Goal: Task Accomplishment & Management: Use online tool/utility

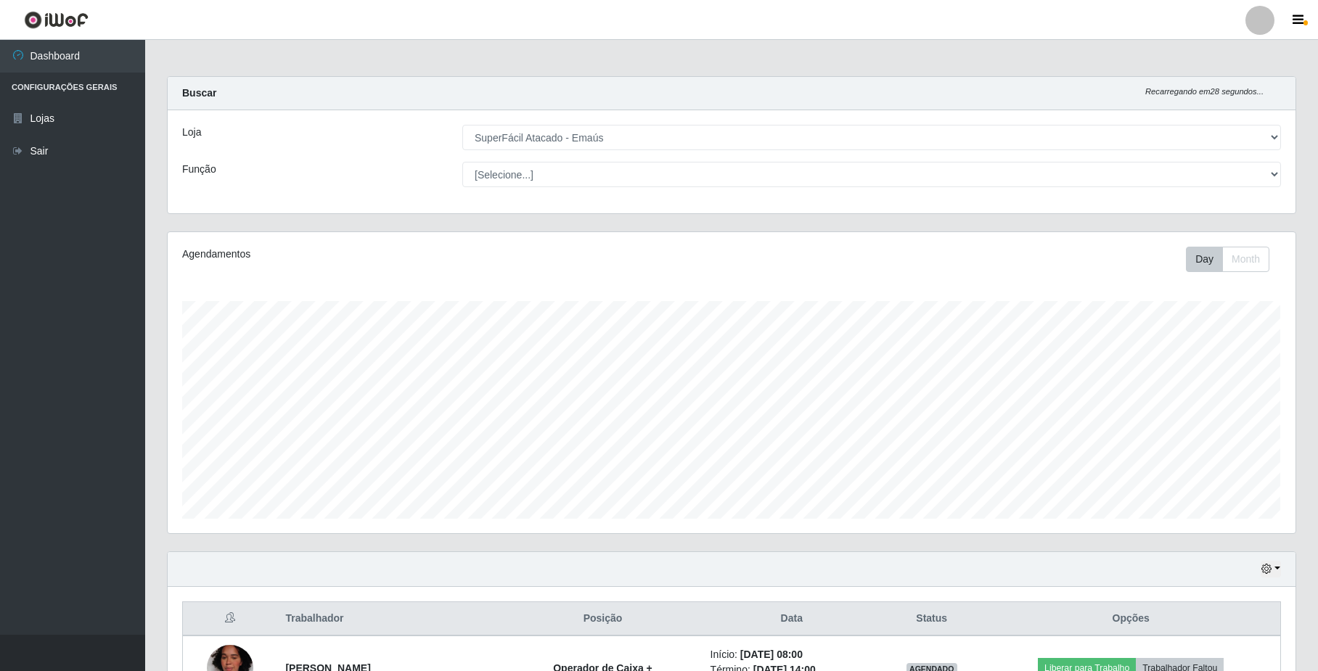
select select "407"
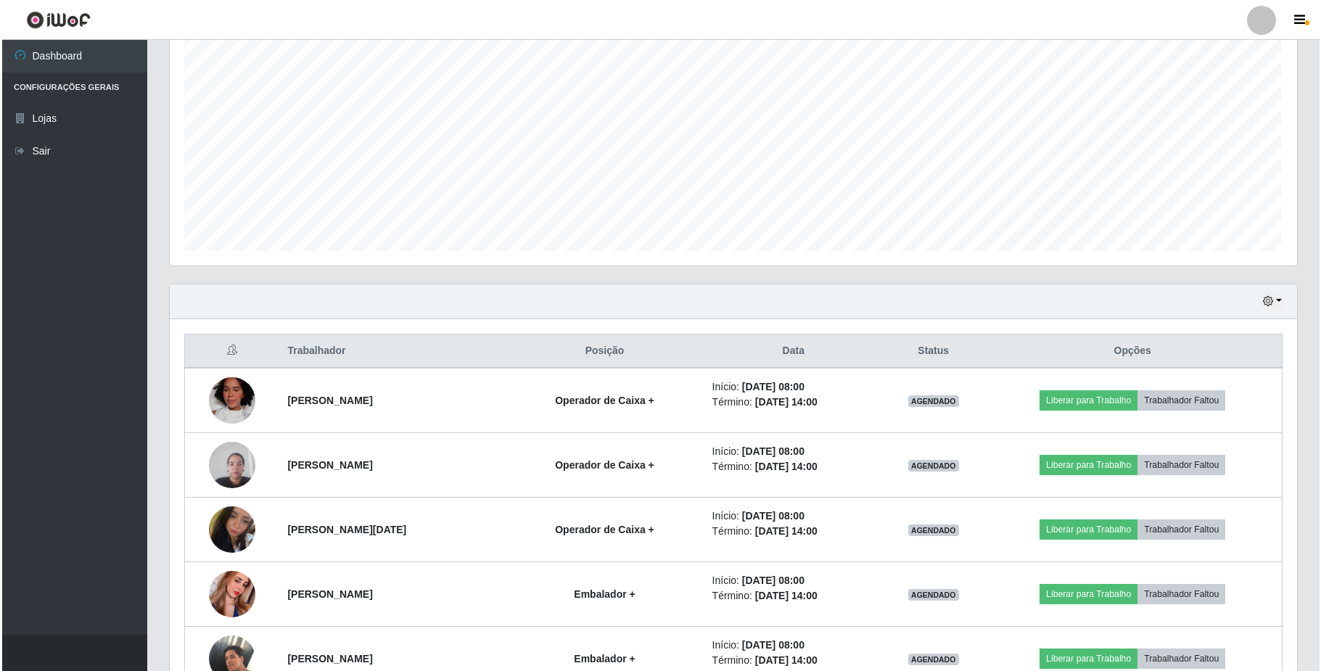
scroll to position [302, 1127]
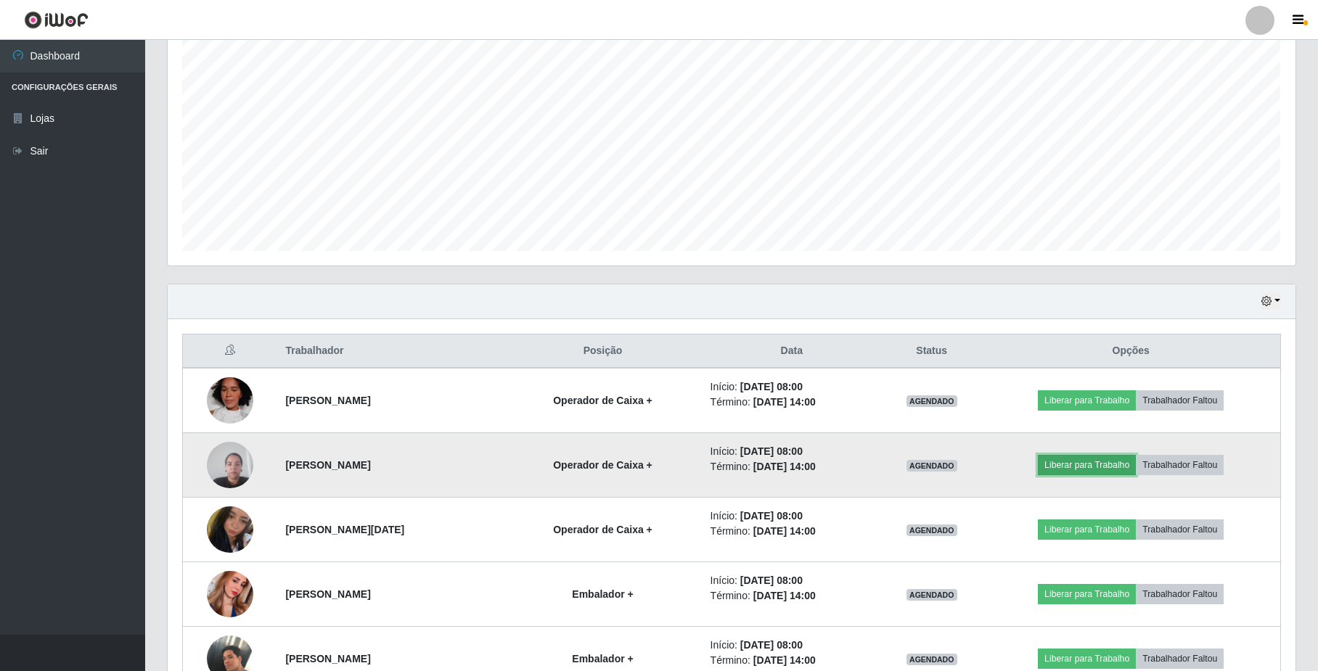
click at [1089, 468] on button "Liberar para Trabalho" at bounding box center [1087, 465] width 98 height 20
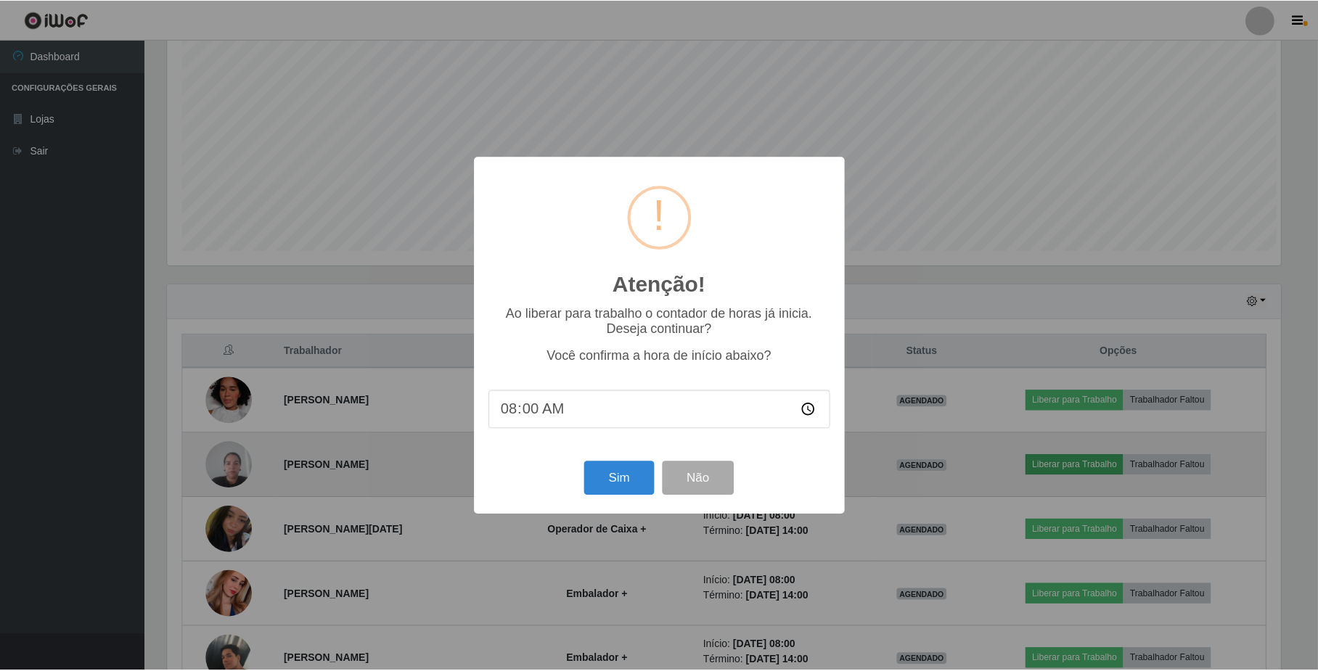
scroll to position [302, 1116]
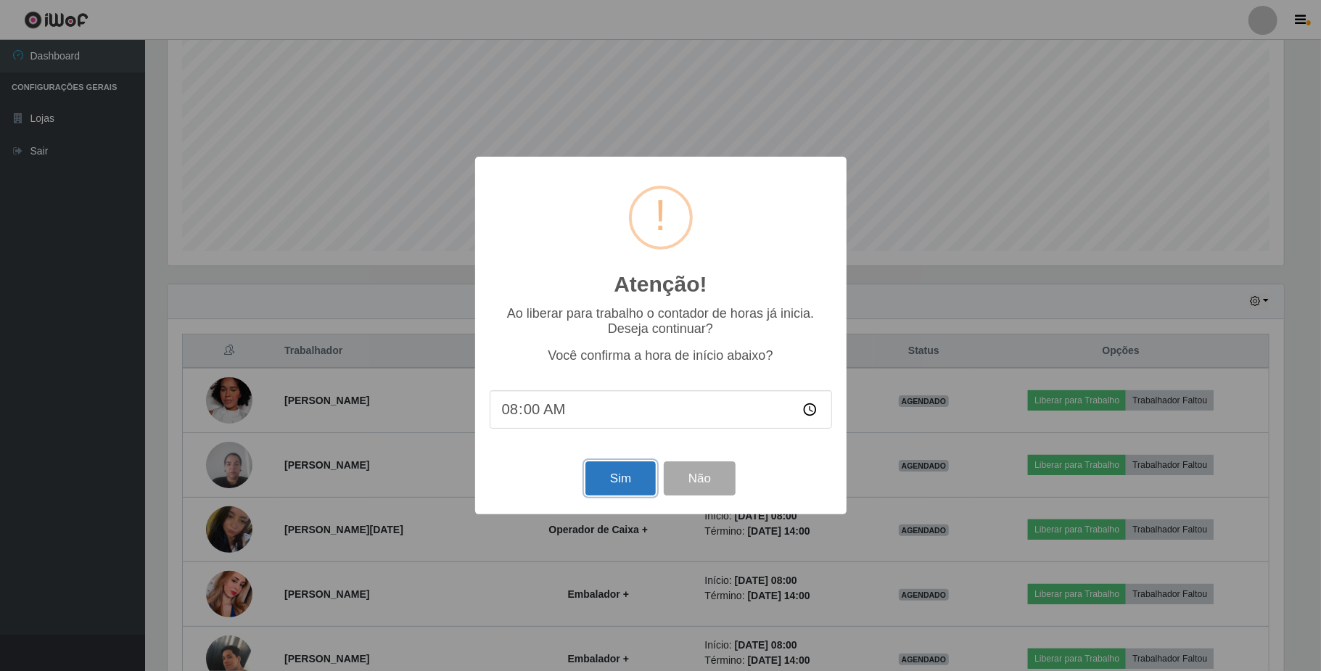
click at [610, 479] on button "Sim" at bounding box center [621, 479] width 70 height 34
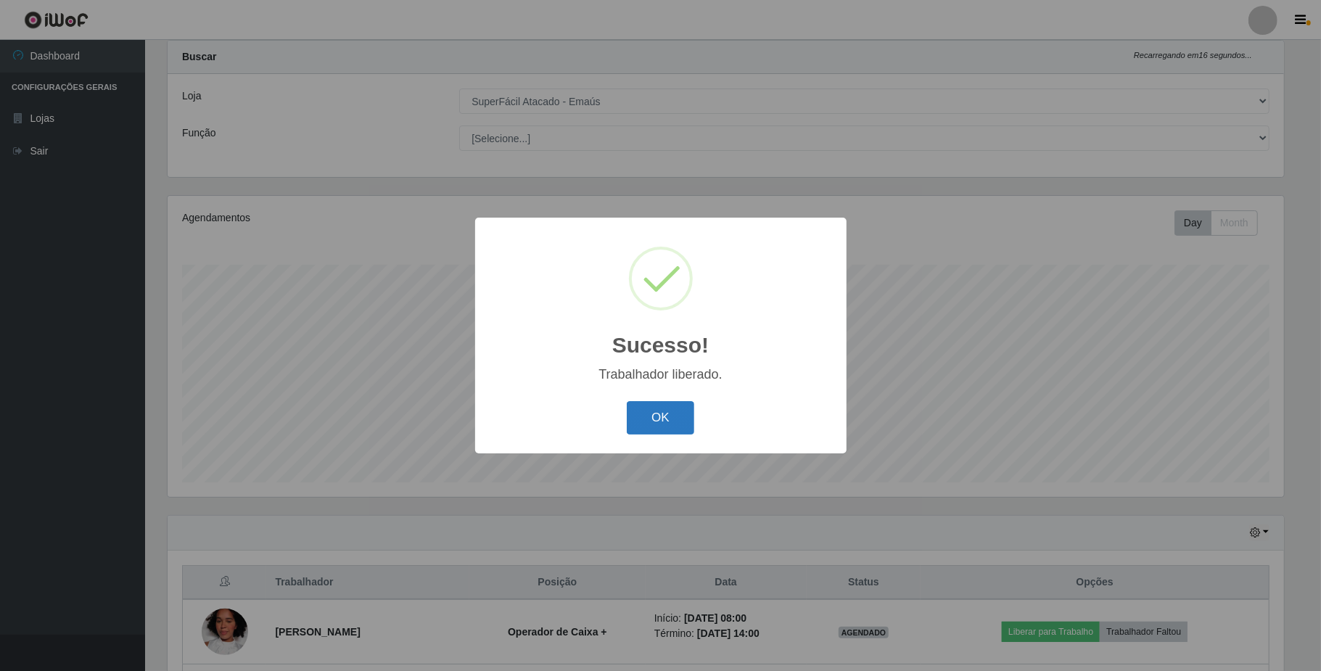
click at [668, 422] on button "OK" at bounding box center [660, 418] width 67 height 34
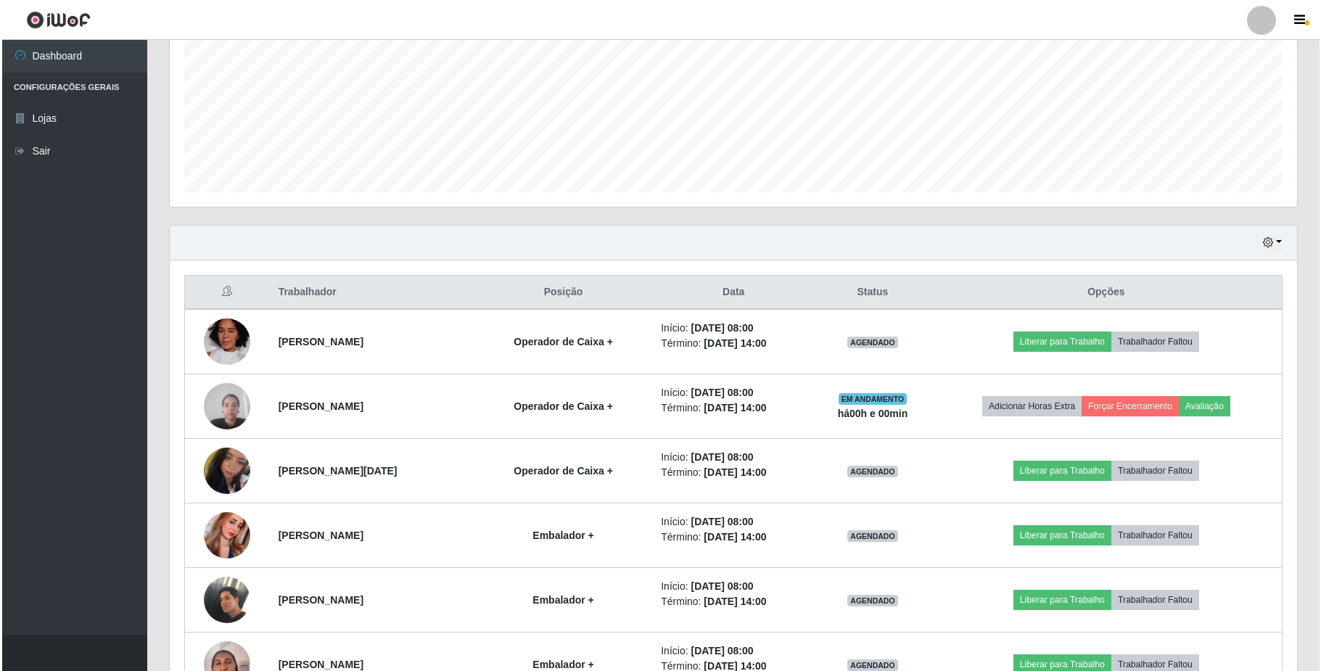
scroll to position [424, 0]
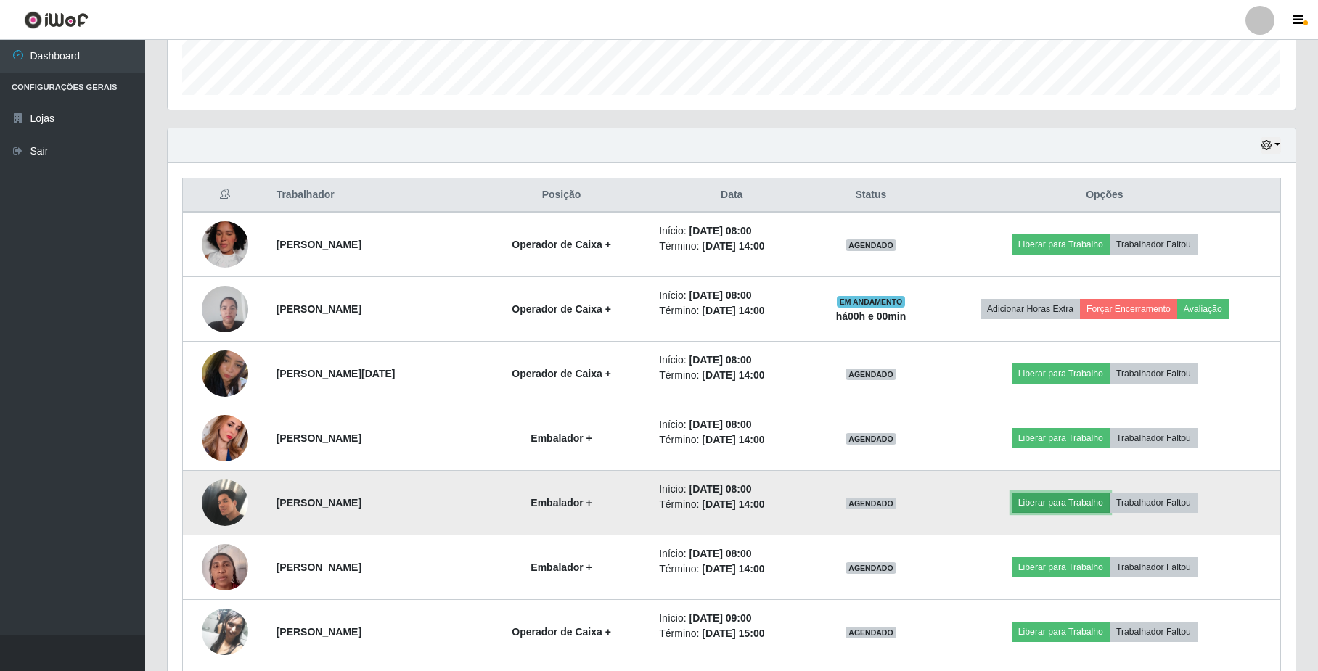
click at [1069, 505] on button "Liberar para Trabalho" at bounding box center [1061, 503] width 98 height 20
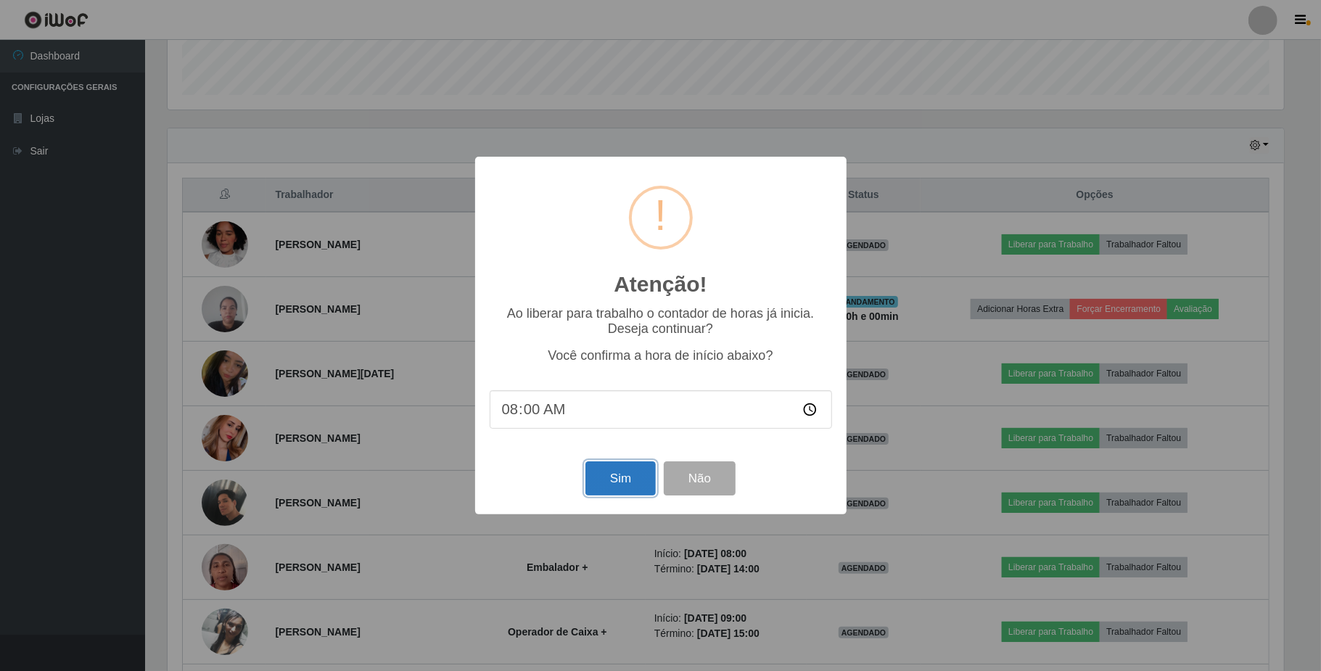
click at [626, 485] on button "Sim" at bounding box center [621, 479] width 70 height 34
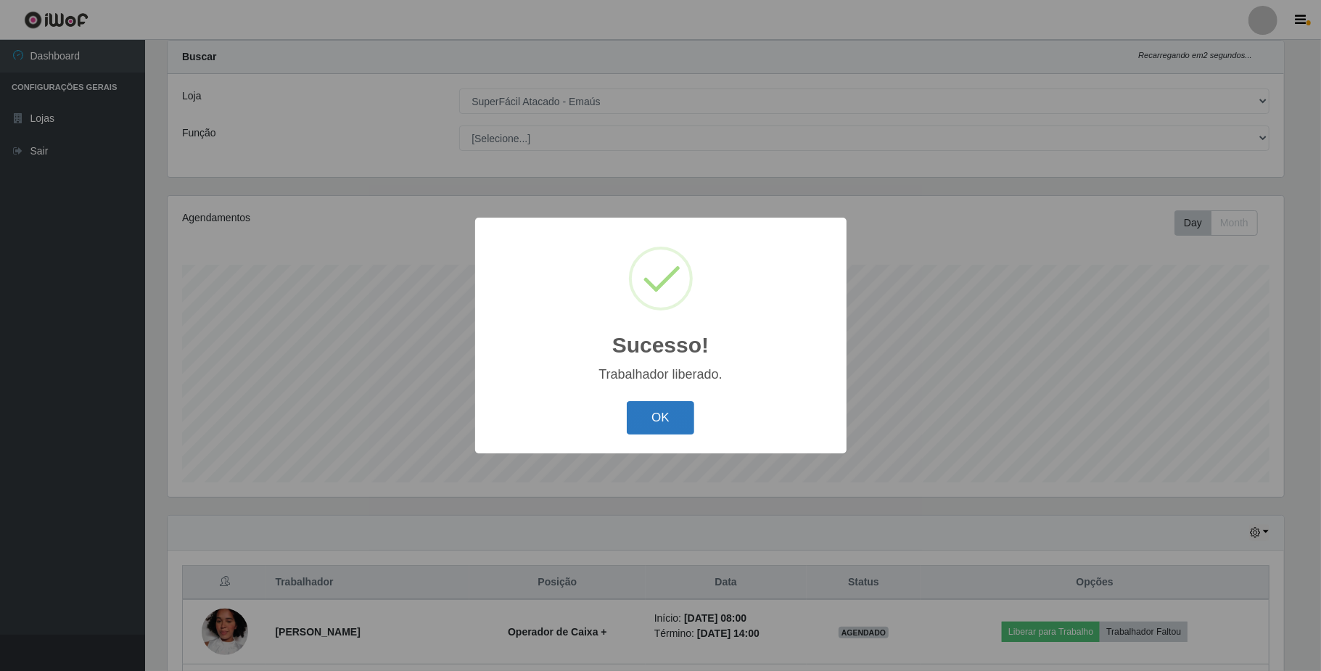
click at [640, 416] on button "OK" at bounding box center [660, 418] width 67 height 34
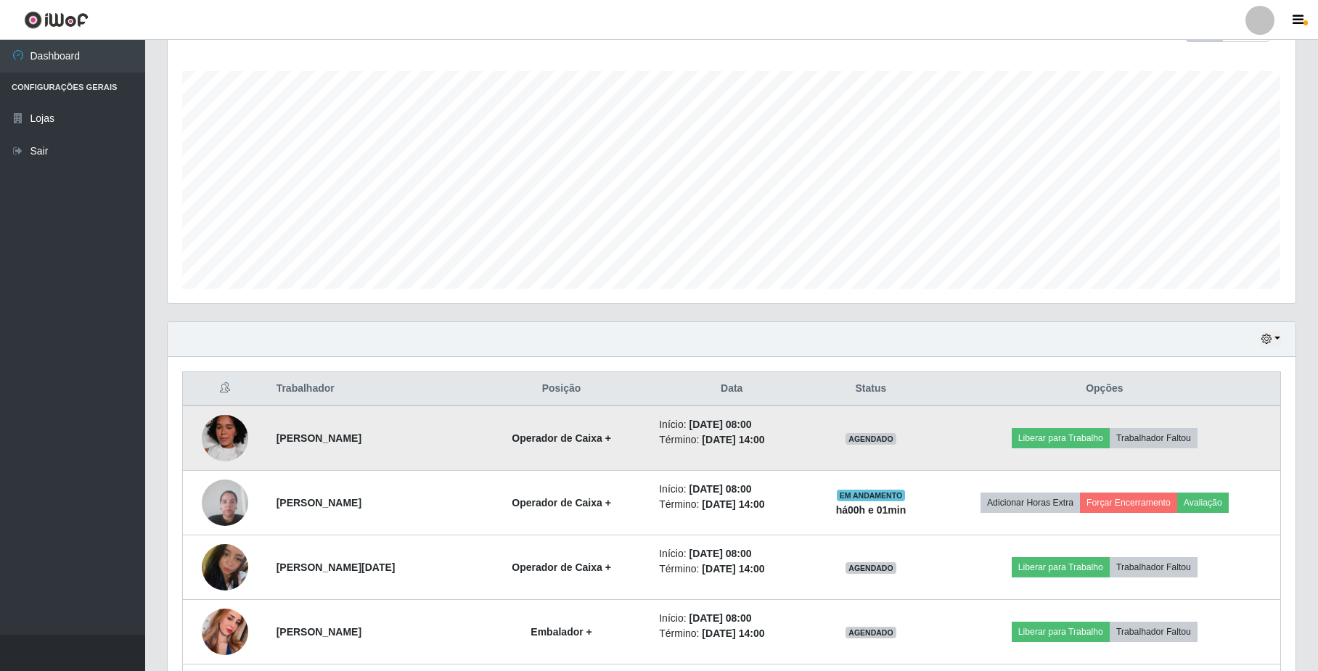
scroll to position [327, 0]
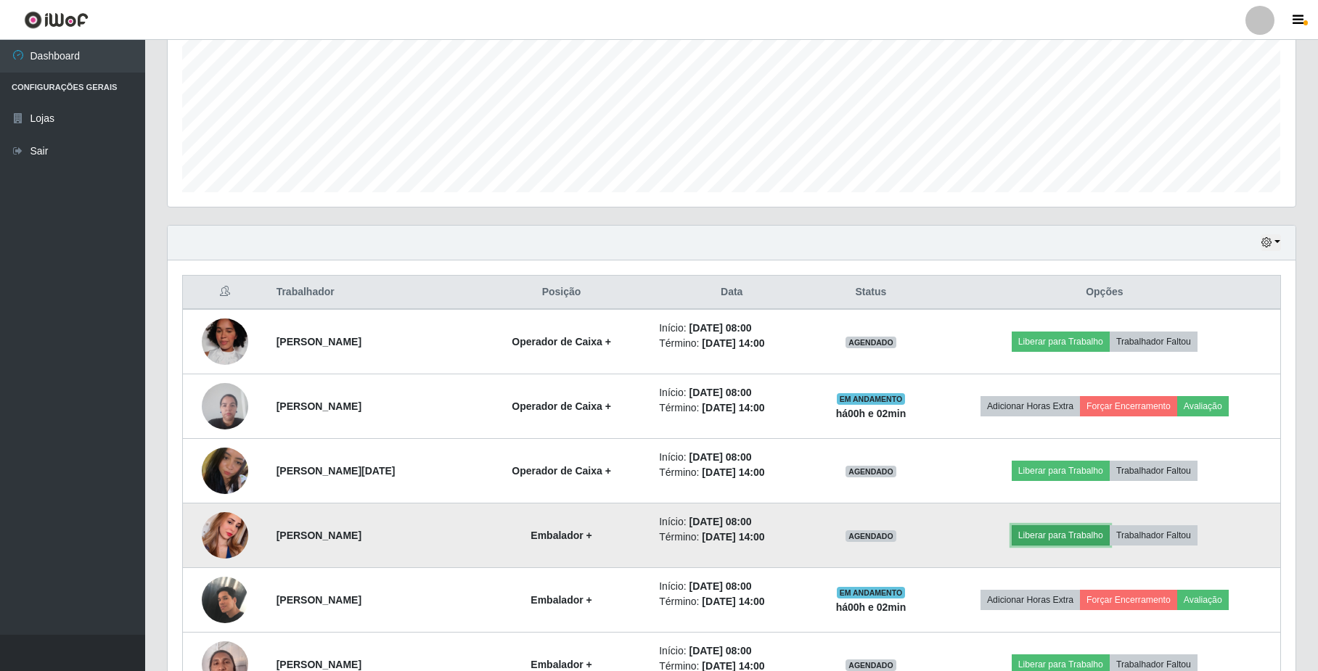
click at [1052, 536] on button "Liberar para Trabalho" at bounding box center [1061, 535] width 98 height 20
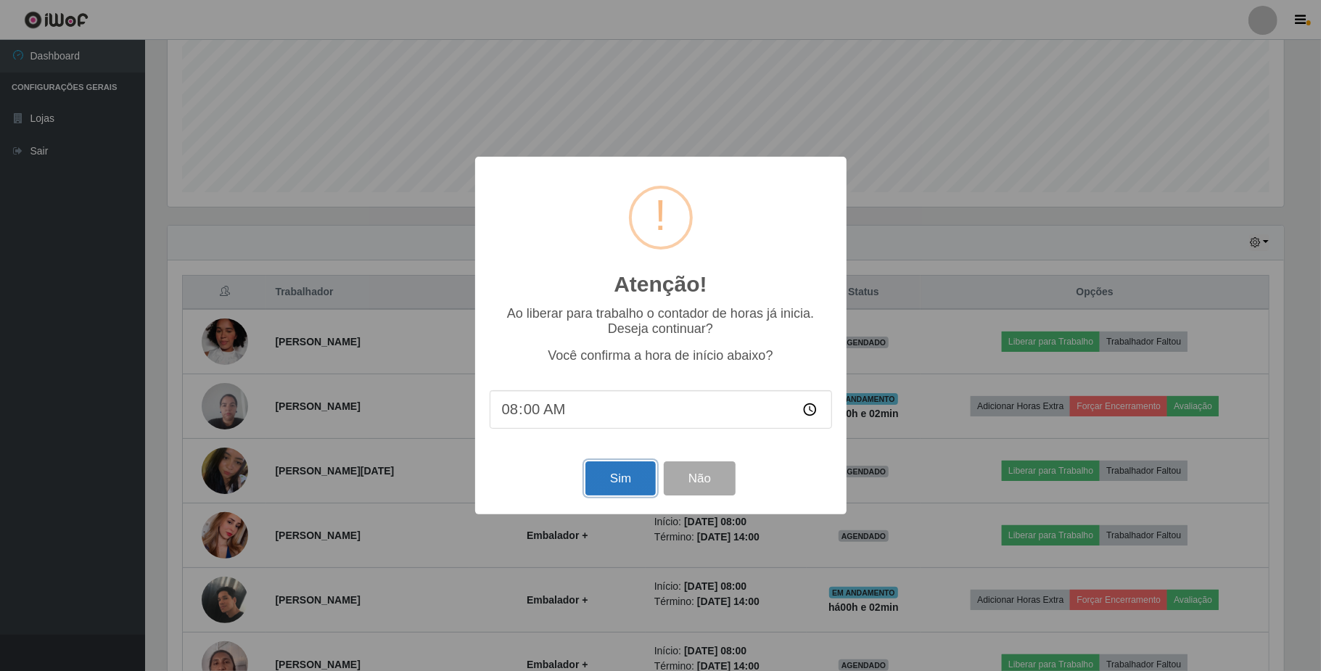
click at [631, 483] on button "Sim" at bounding box center [621, 479] width 70 height 34
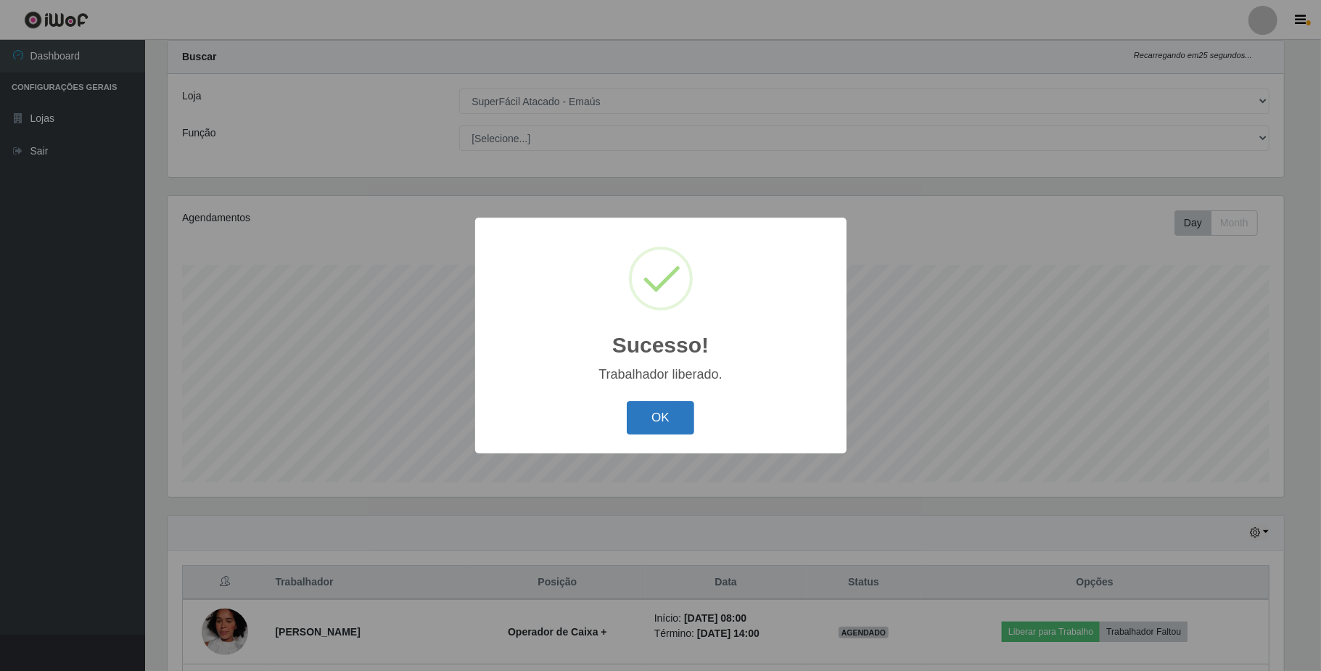
click at [645, 410] on button "OK" at bounding box center [660, 418] width 67 height 34
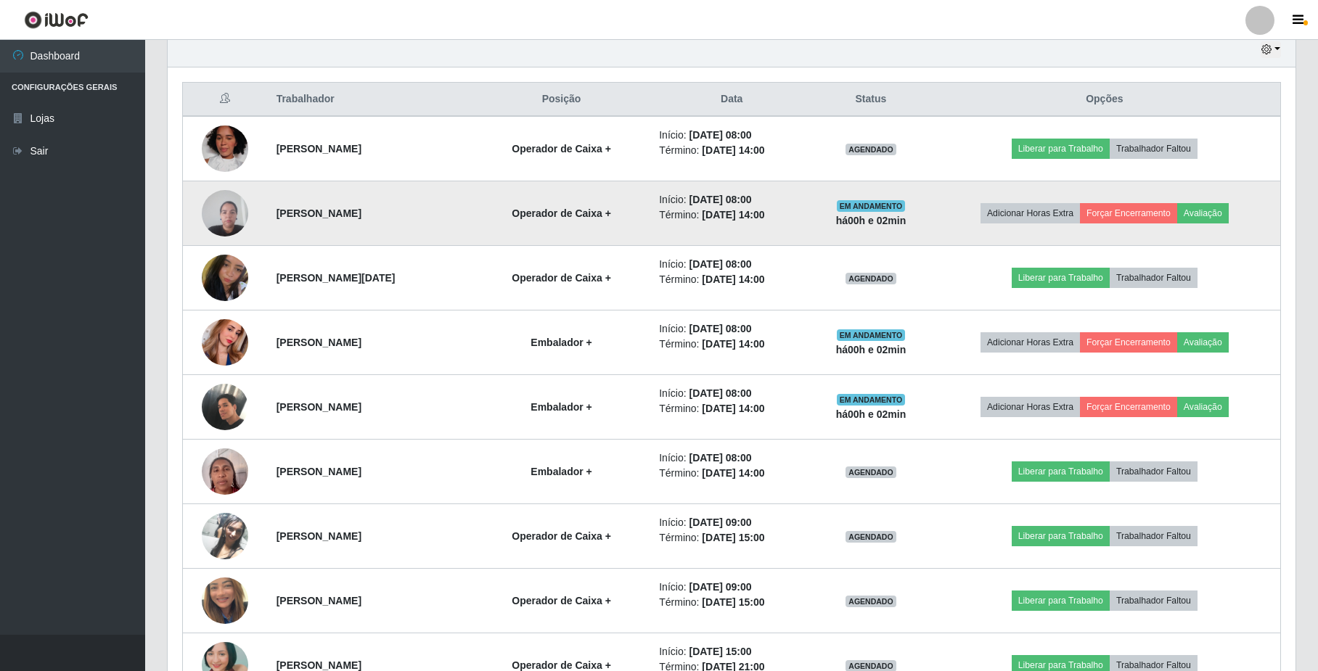
scroll to position [520, 0]
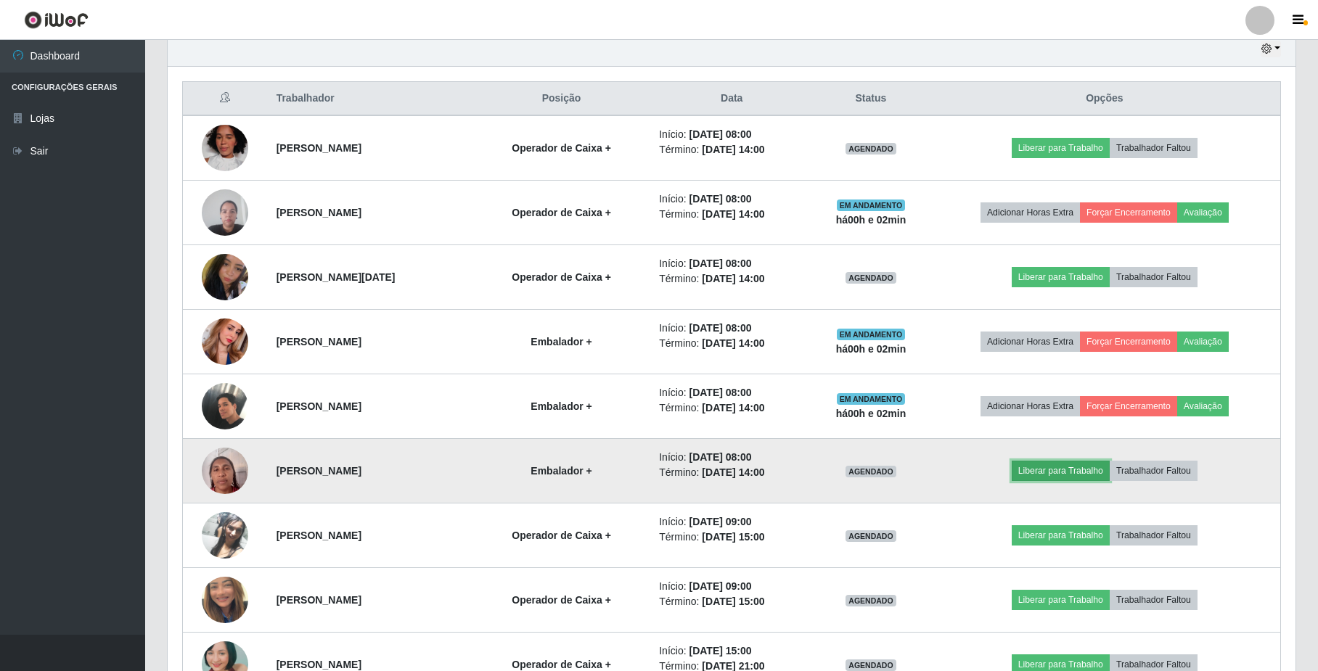
click at [1054, 474] on button "Liberar para Trabalho" at bounding box center [1061, 471] width 98 height 20
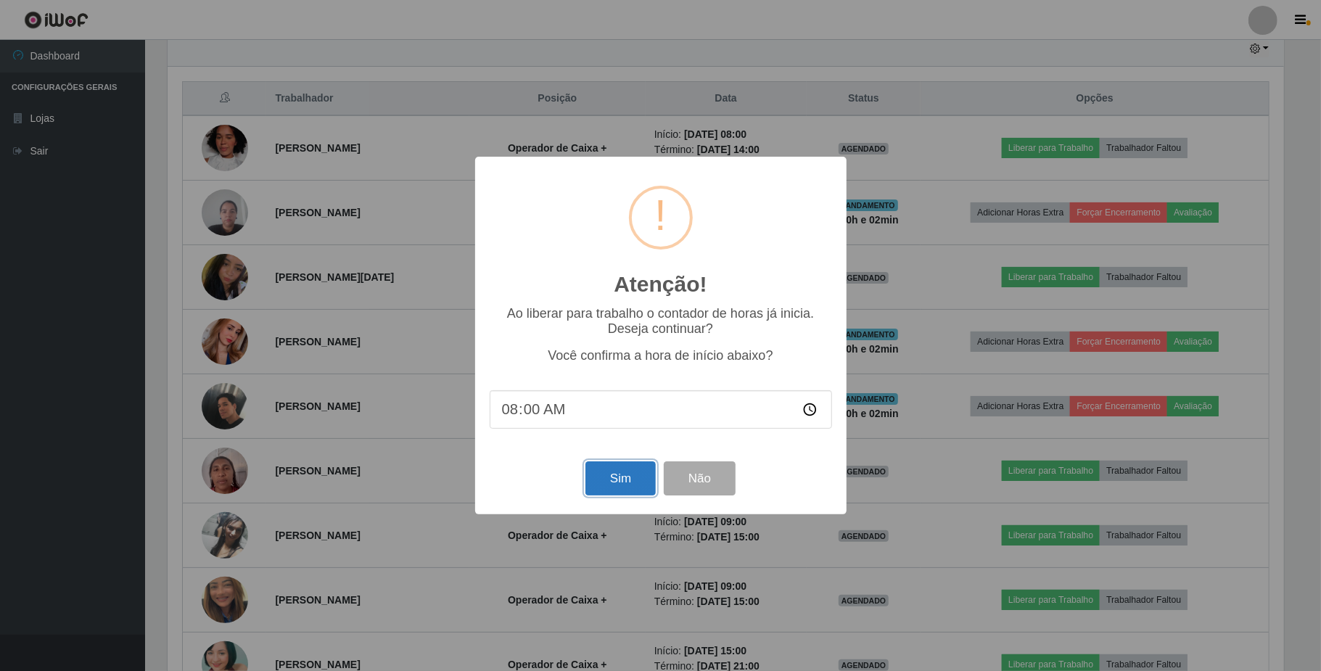
click at [618, 482] on button "Sim" at bounding box center [621, 479] width 70 height 34
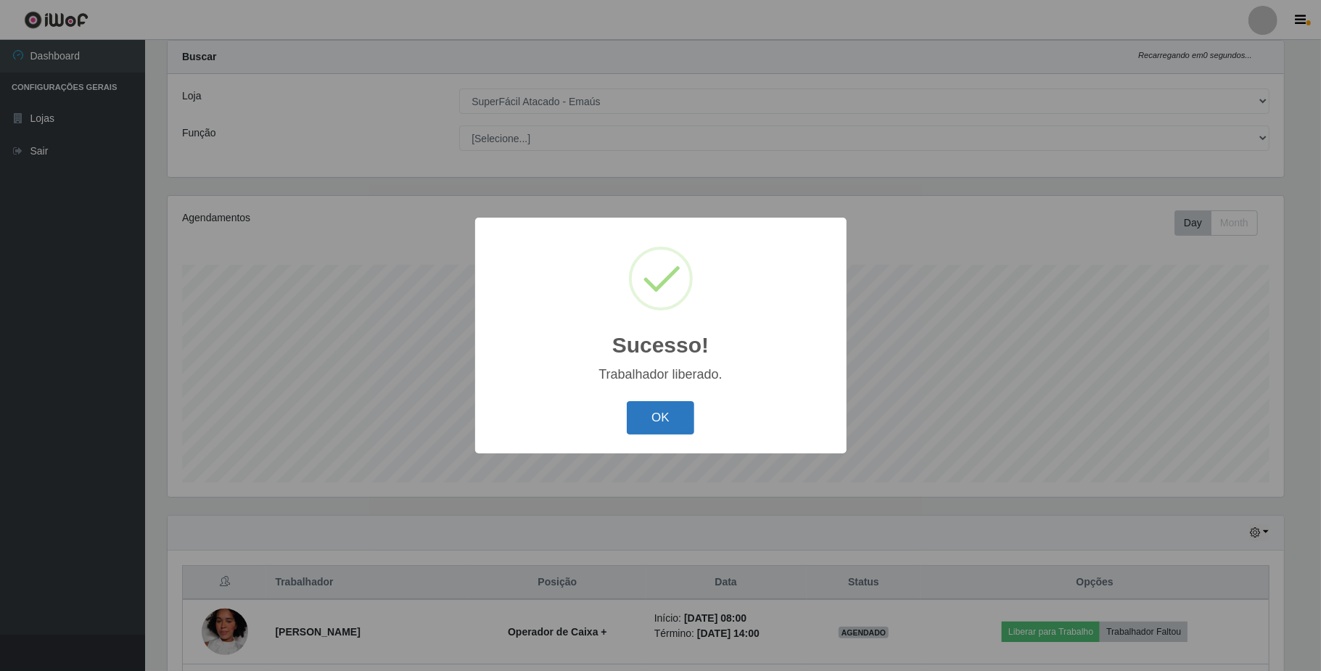
click at [648, 421] on button "OK" at bounding box center [660, 418] width 67 height 34
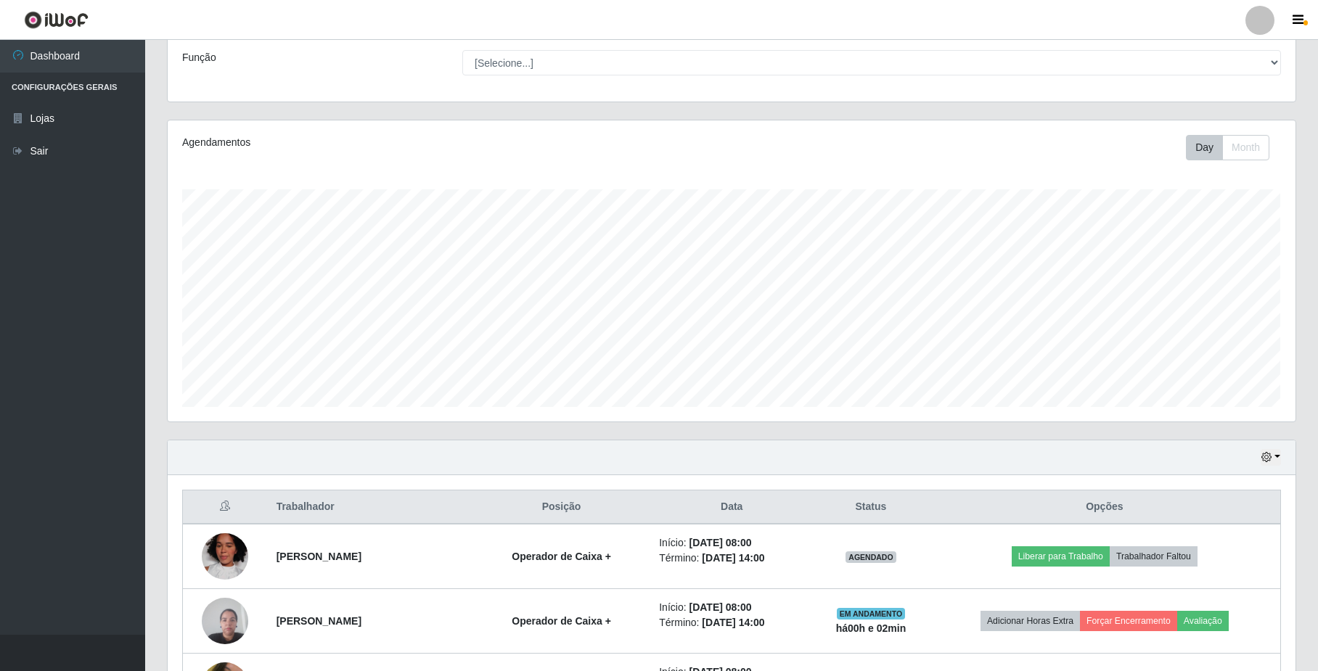
scroll to position [230, 0]
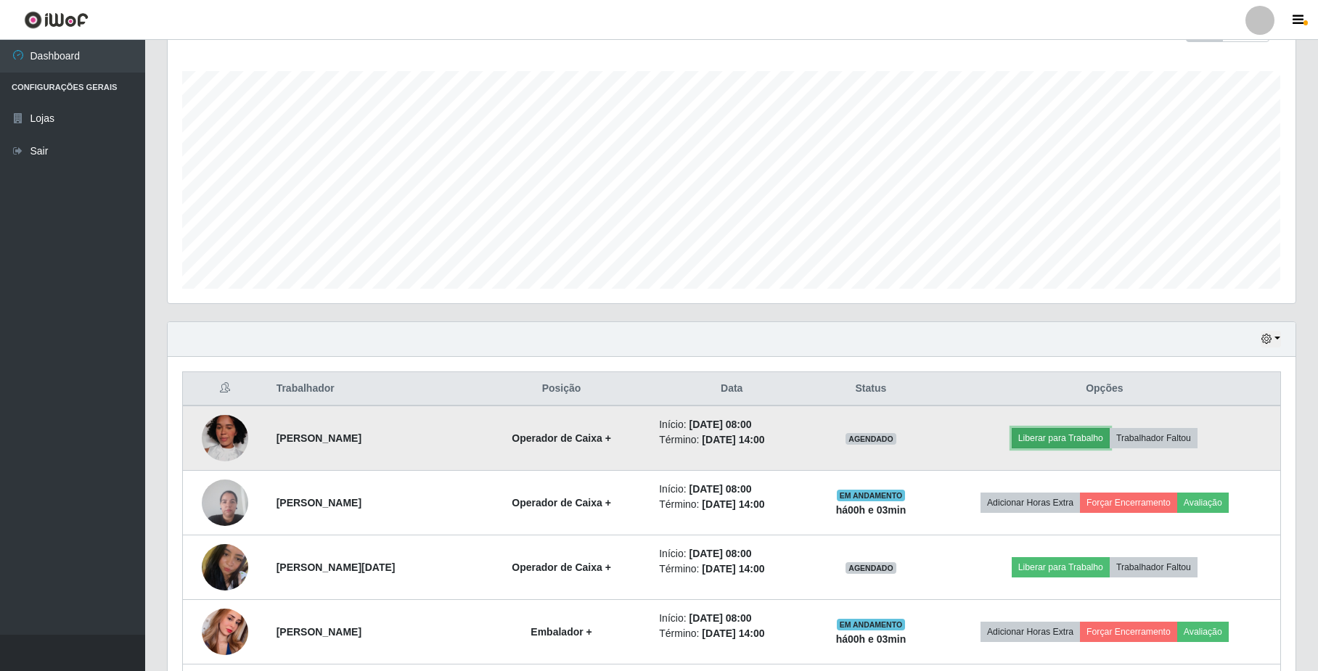
click at [1075, 442] on button "Liberar para Trabalho" at bounding box center [1061, 438] width 98 height 20
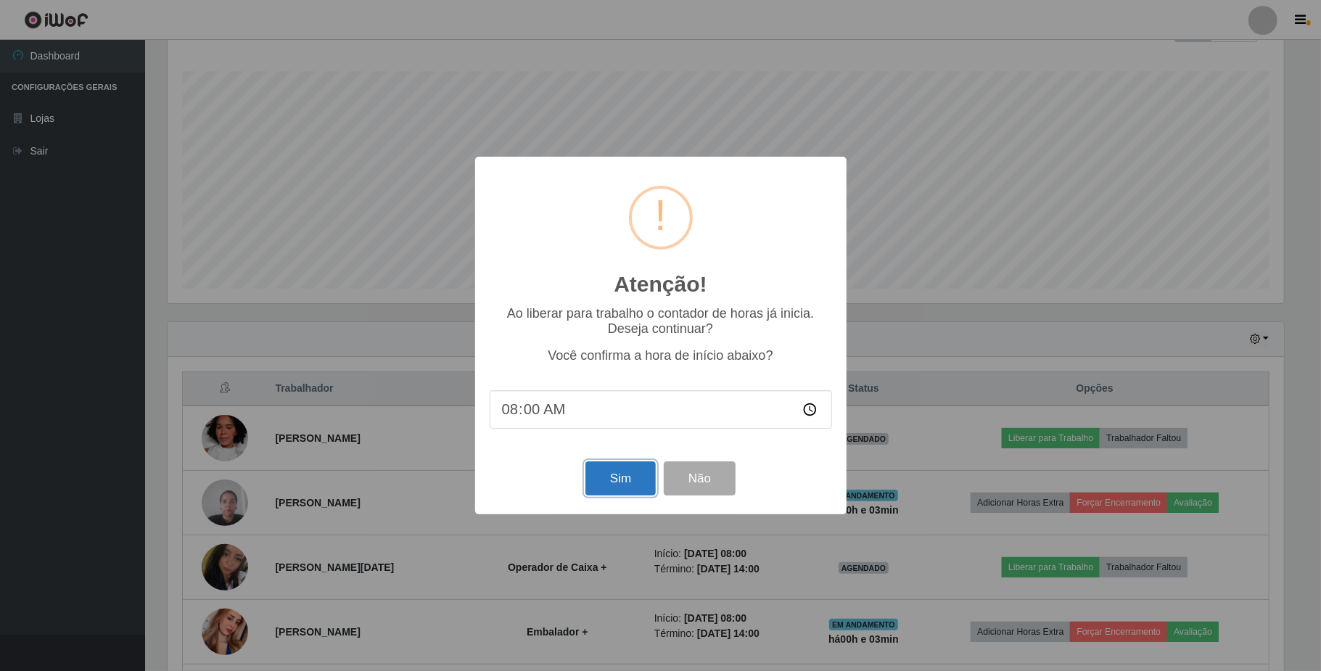
click at [620, 478] on button "Sim" at bounding box center [621, 479] width 70 height 34
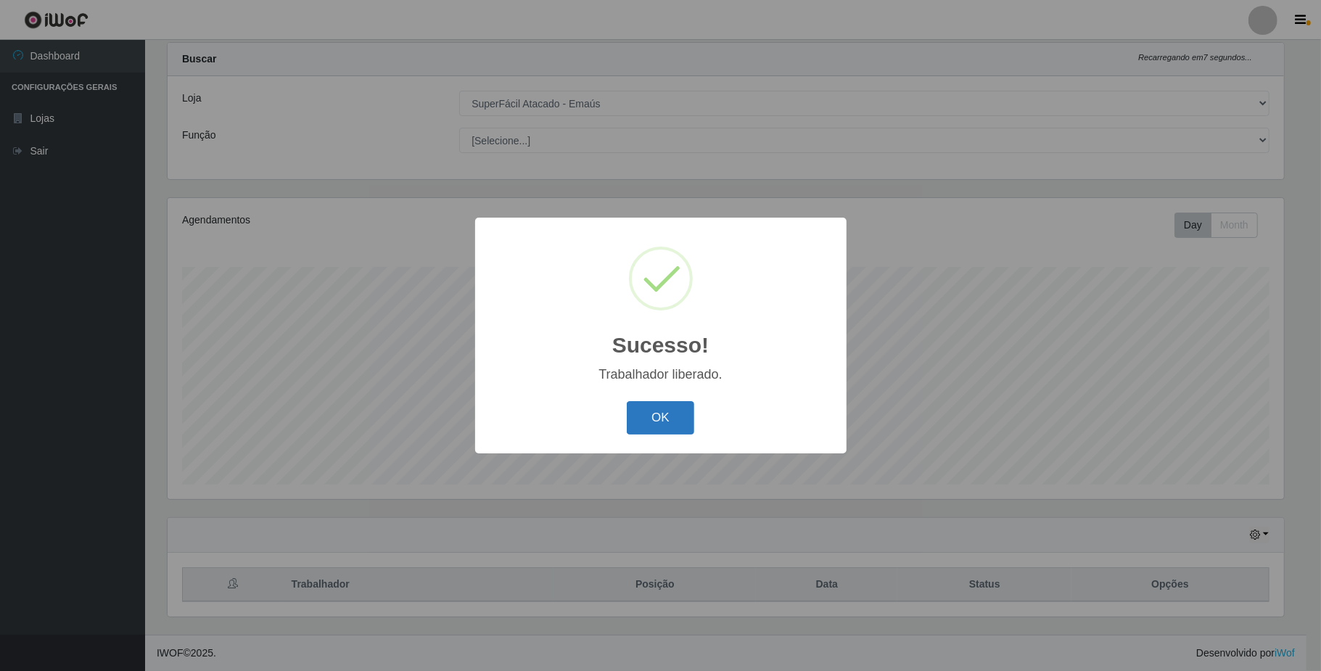
click at [648, 414] on button "OK" at bounding box center [660, 418] width 67 height 34
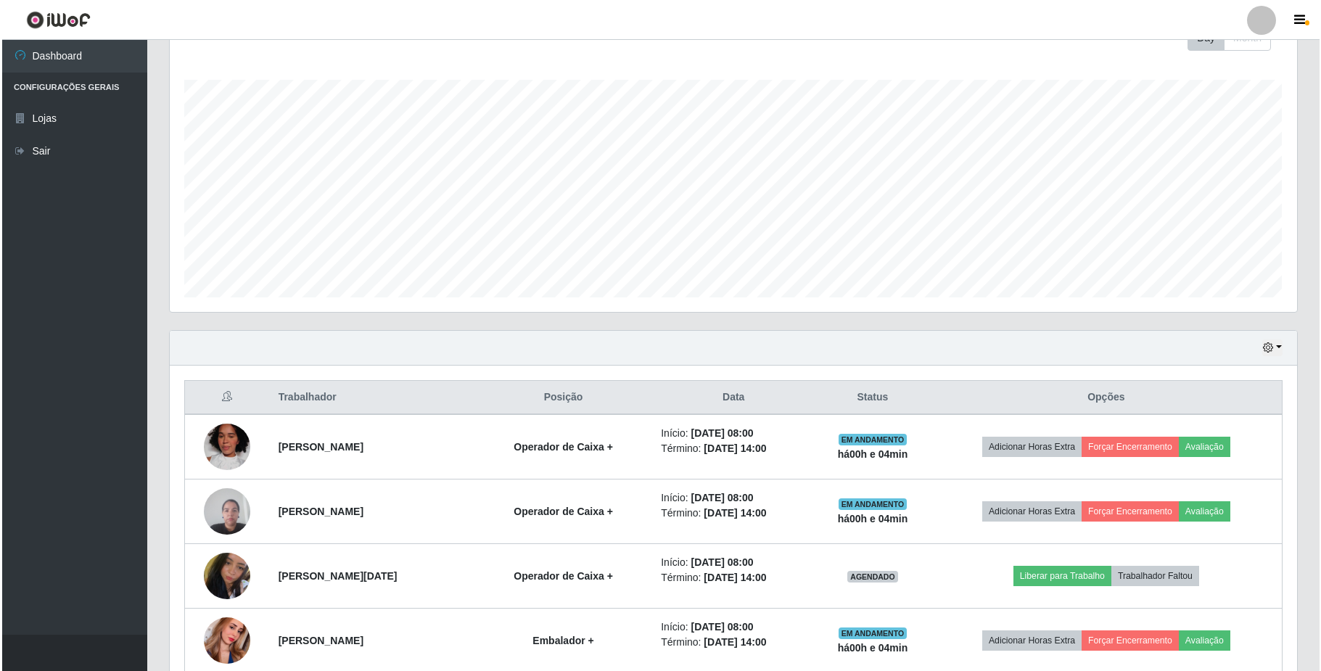
scroll to position [327, 0]
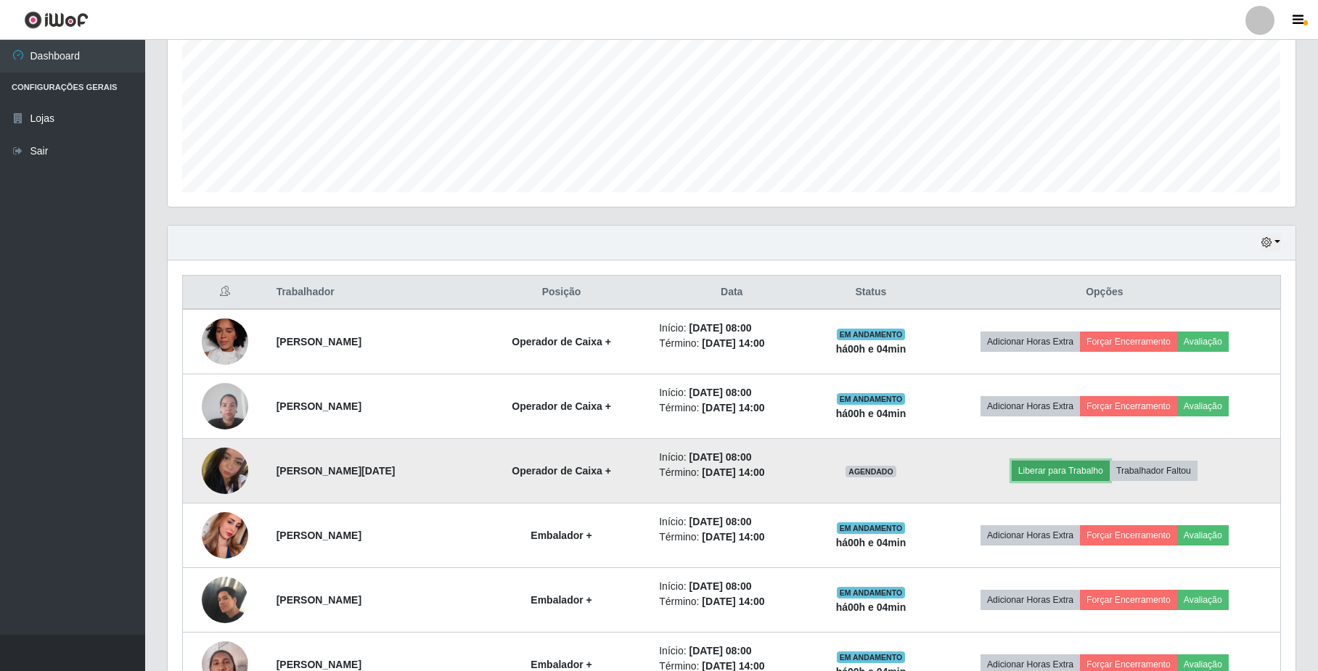
click at [1051, 475] on button "Liberar para Trabalho" at bounding box center [1061, 471] width 98 height 20
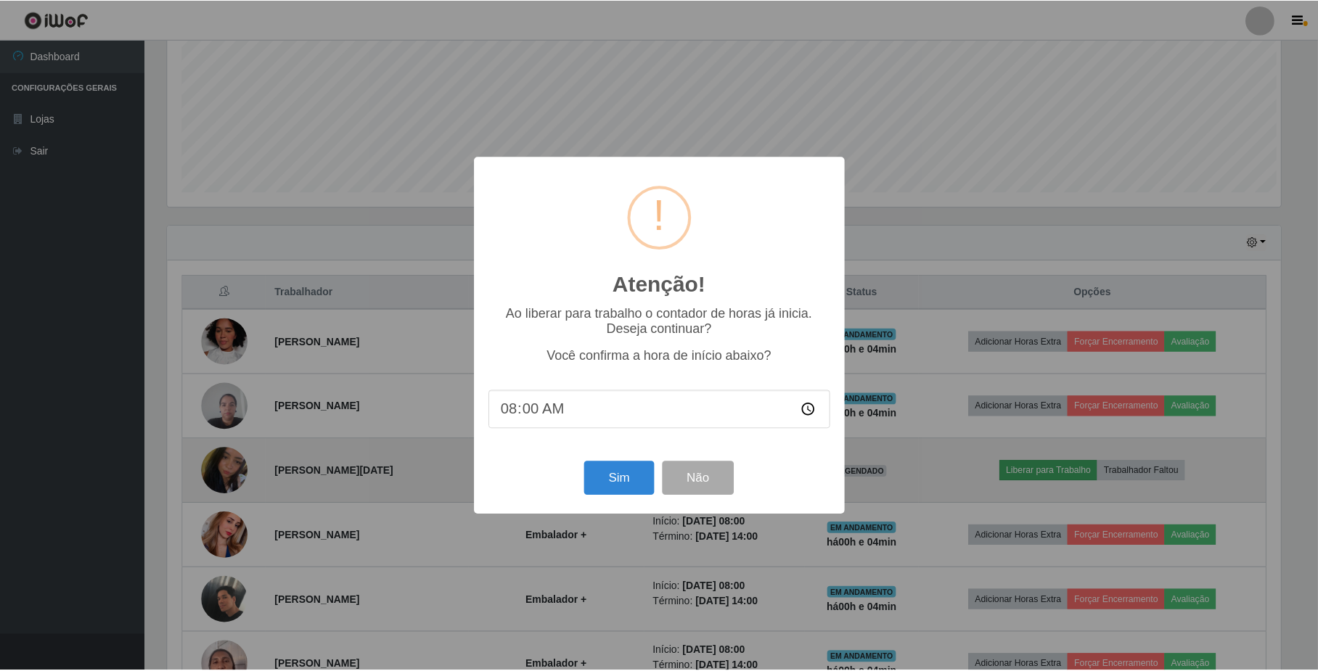
scroll to position [302, 1116]
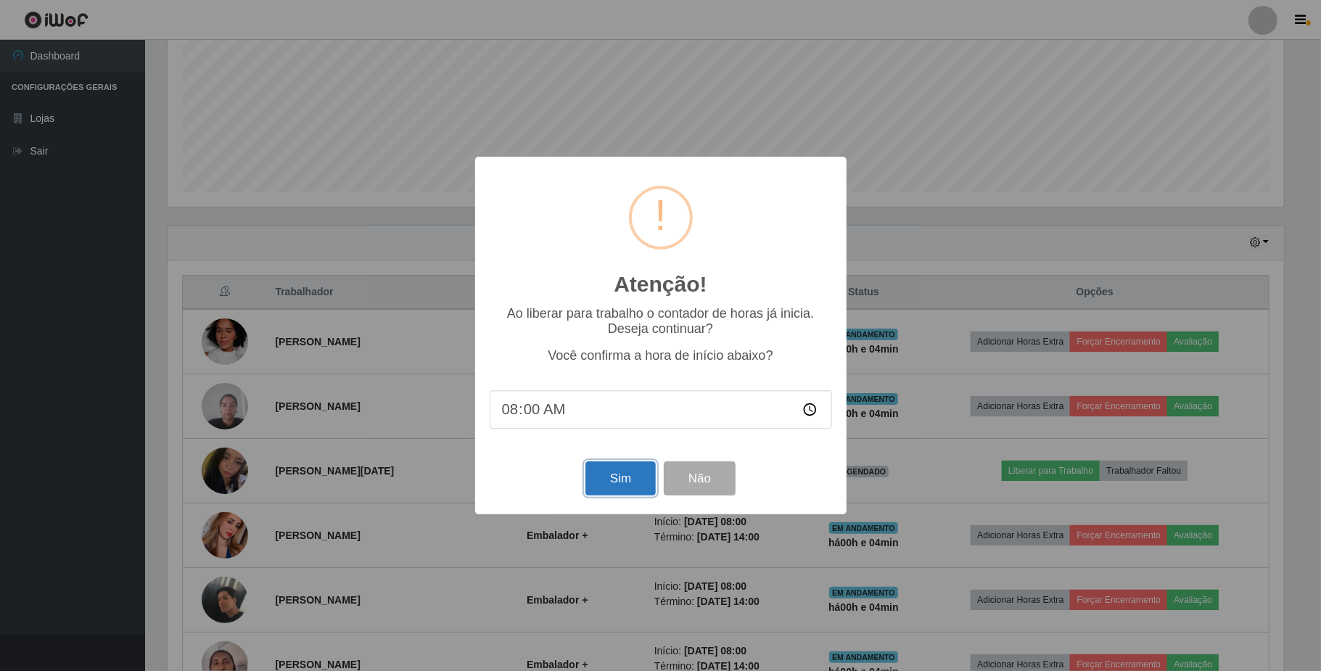
click at [613, 482] on button "Sim" at bounding box center [621, 479] width 70 height 34
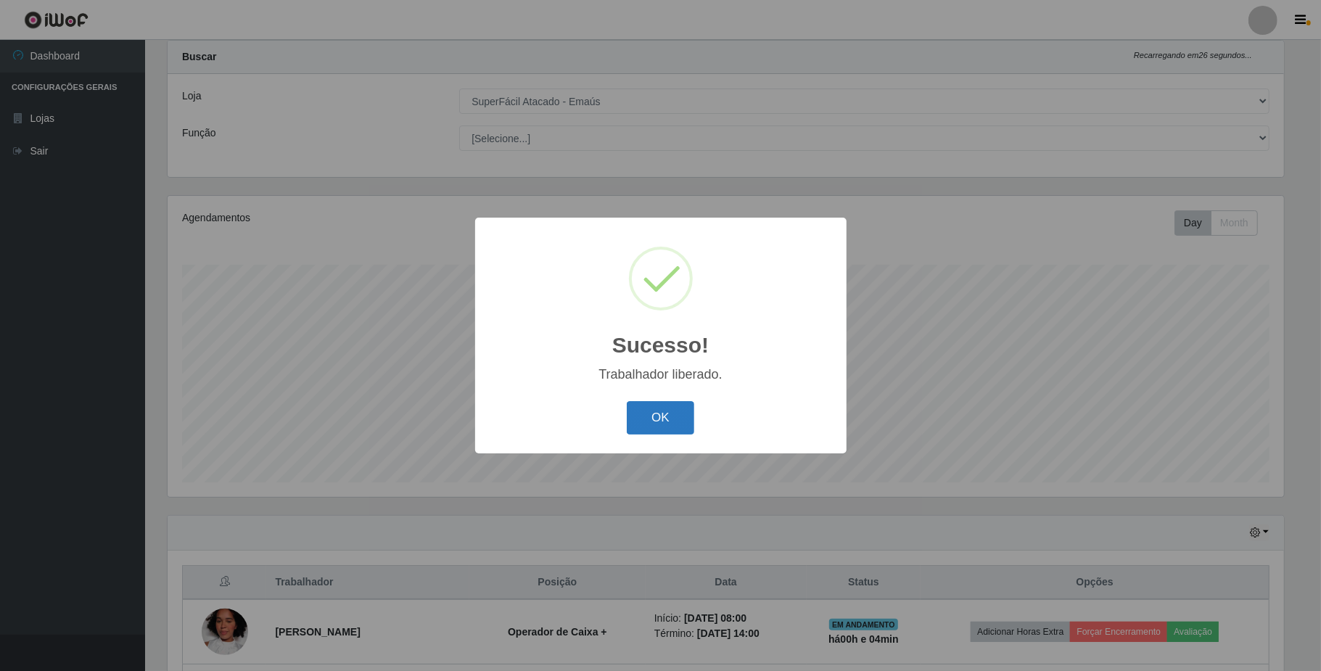
click at [648, 425] on button "OK" at bounding box center [660, 418] width 67 height 34
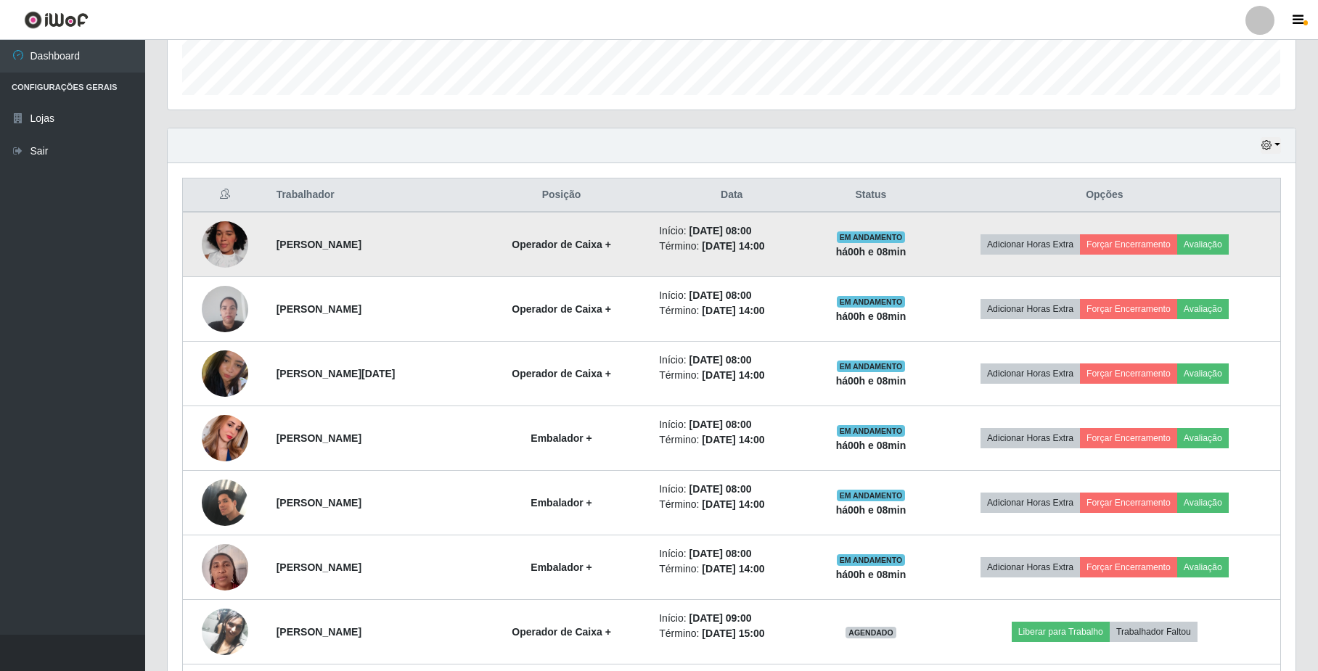
scroll to position [520, 0]
